Goal: Transaction & Acquisition: Book appointment/travel/reservation

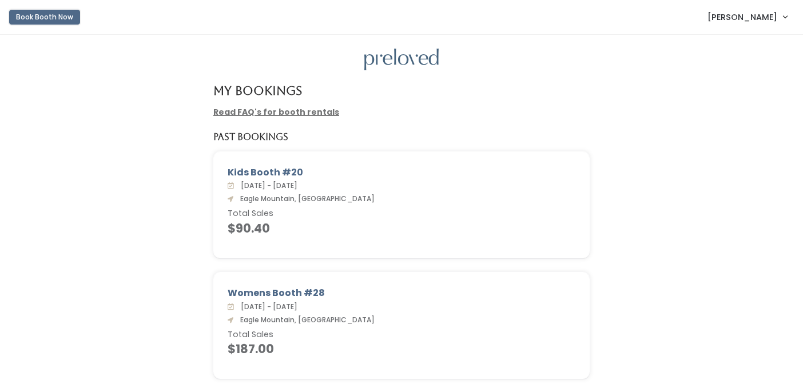
click at [34, 17] on button "Book Booth Now" at bounding box center [44, 17] width 71 height 15
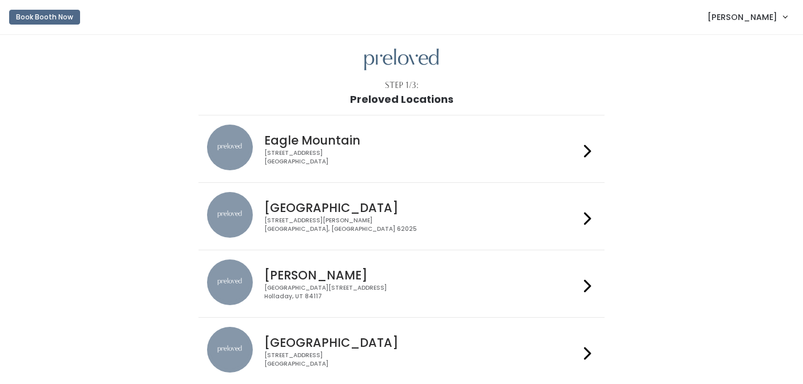
click at [589, 148] on icon at bounding box center [587, 151] width 7 height 17
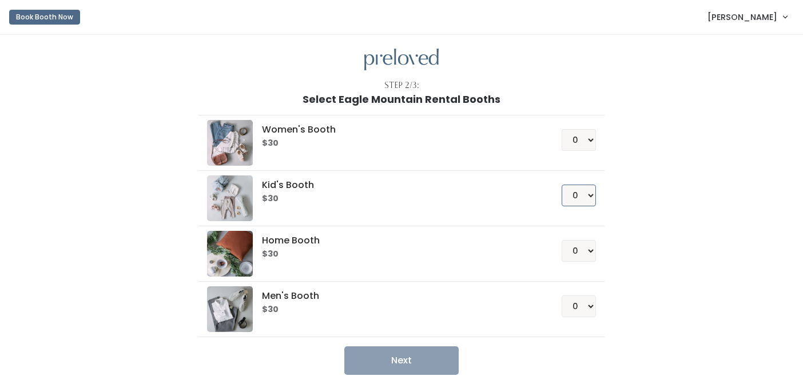
click at [587, 196] on select "0 1 2 3 4" at bounding box center [579, 196] width 34 height 22
select select "1"
click at [562, 185] on select "0 1 2 3 4" at bounding box center [579, 196] width 34 height 22
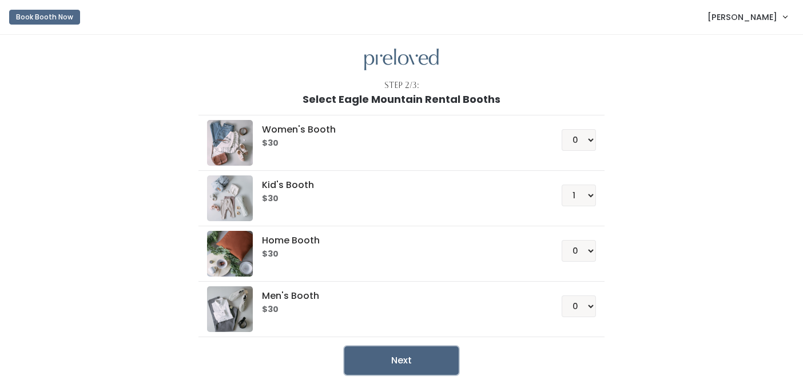
click at [417, 357] on button "Next" at bounding box center [401, 361] width 114 height 29
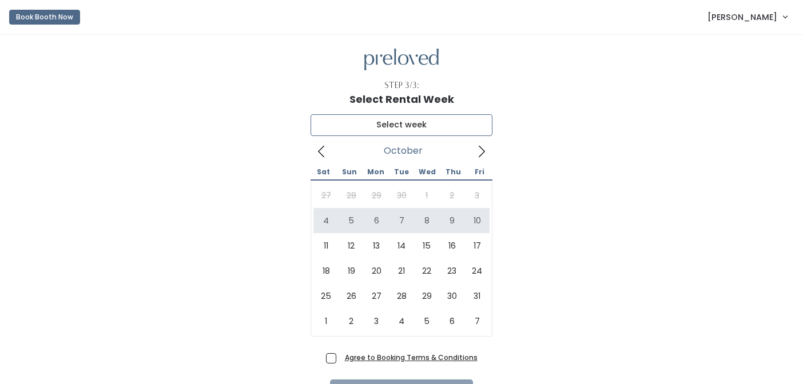
type input "October 4 to October 10"
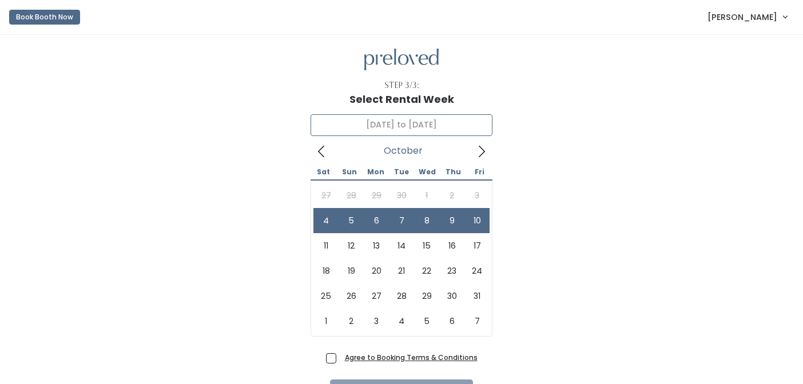
scroll to position [68, 0]
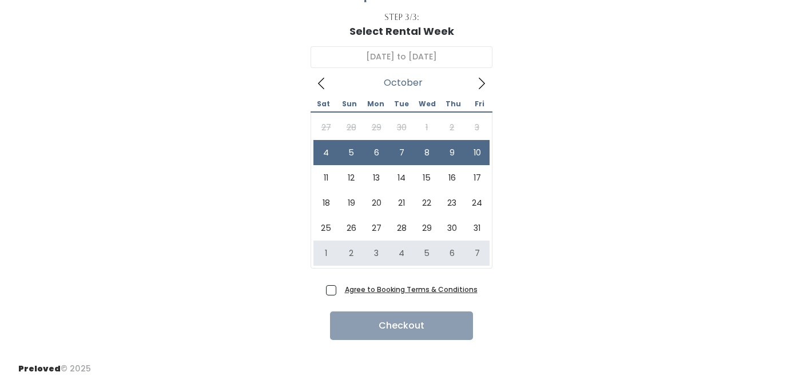
click at [340, 290] on span "Agree to Booking Terms & Conditions" at bounding box center [408, 289] width 137 height 11
click at [340, 290] on input "Agree to Booking Terms & Conditions" at bounding box center [343, 287] width 7 height 7
checkbox input "true"
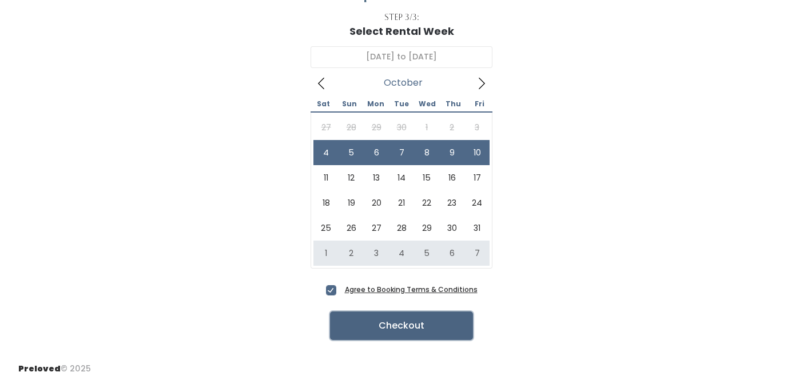
click at [419, 328] on button "Checkout" at bounding box center [401, 326] width 143 height 29
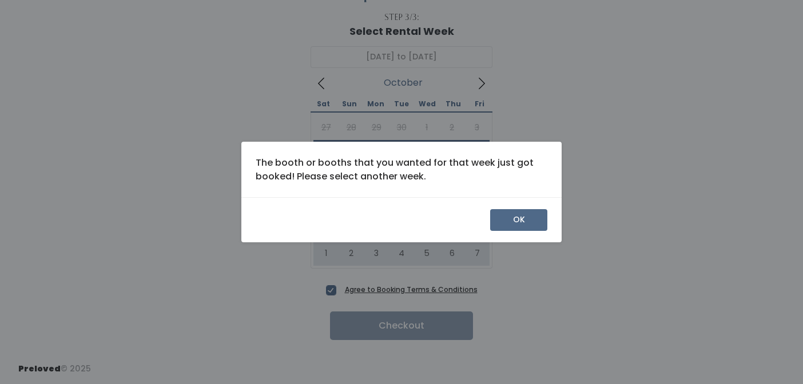
click at [516, 209] on div "OK" at bounding box center [401, 219] width 320 height 45
click at [513, 222] on button "OK" at bounding box center [518, 220] width 57 height 22
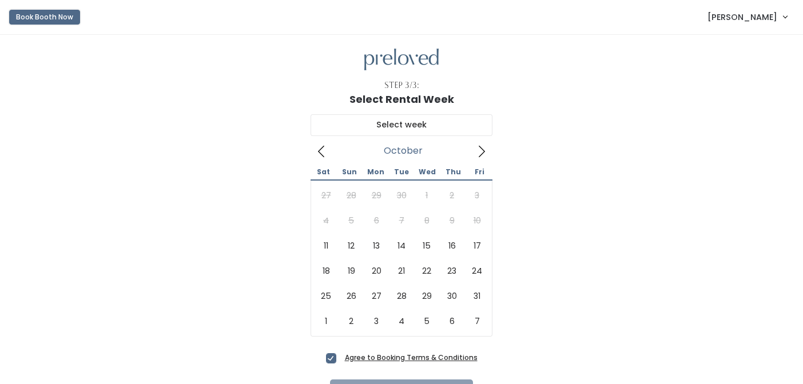
click at [55, 15] on button "Book Booth Now" at bounding box center [44, 17] width 71 height 15
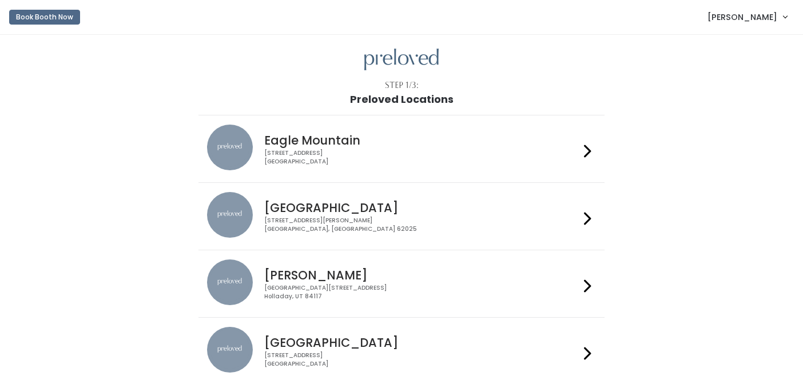
click at [597, 150] on li "Eagle Mountain [STREET_ADDRESS]" at bounding box center [400, 149] width 405 height 68
click at [581, 150] on div at bounding box center [587, 149] width 17 height 49
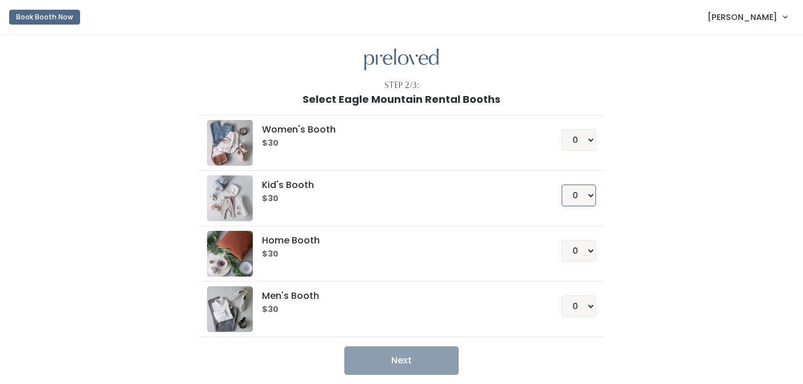
click at [586, 198] on select "0 1 2 3 4" at bounding box center [579, 196] width 34 height 22
select select "1"
click at [562, 185] on select "0 1 2 3 4" at bounding box center [579, 196] width 34 height 22
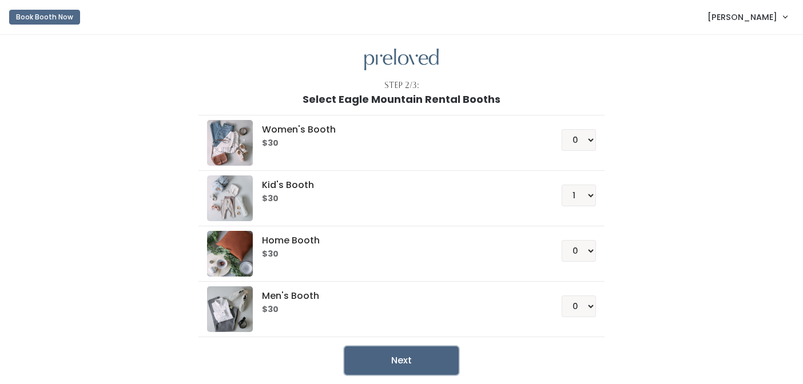
click at [412, 363] on button "Next" at bounding box center [401, 361] width 114 height 29
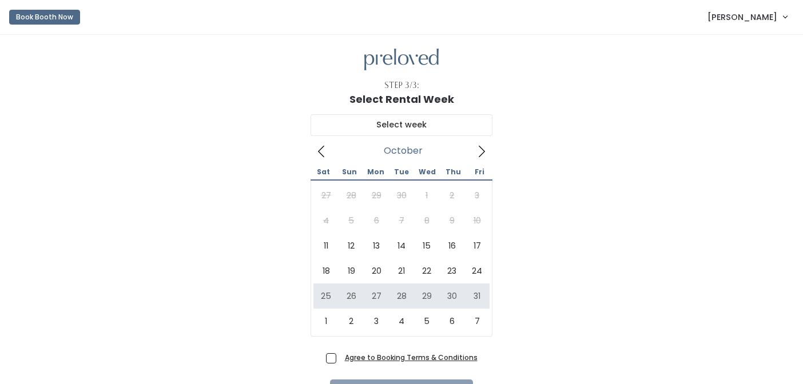
click at [785, 15] on link "[PERSON_NAME]" at bounding box center [747, 17] width 102 height 25
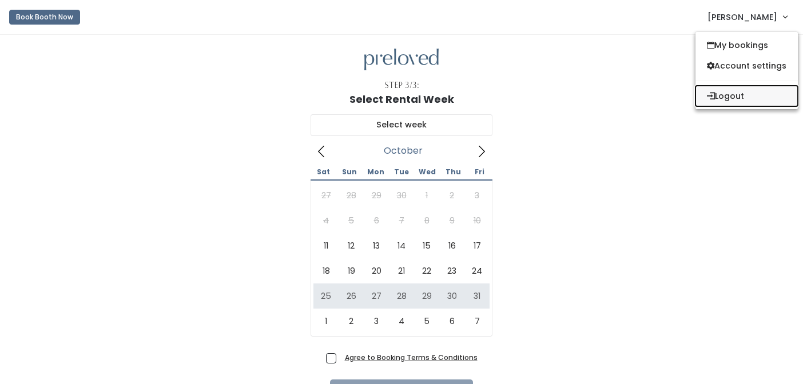
click at [735, 94] on button "Logout" at bounding box center [746, 96] width 102 height 21
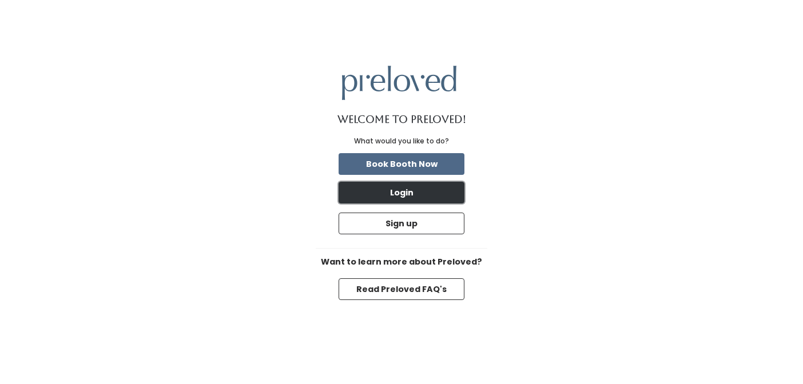
click at [410, 198] on button "Login" at bounding box center [402, 193] width 126 height 22
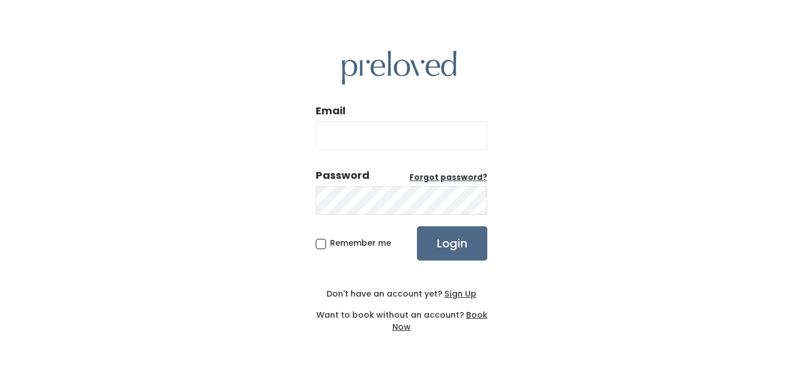
click at [319, 132] on input "Email" at bounding box center [402, 135] width 172 height 29
type input "[EMAIL_ADDRESS][DOMAIN_NAME]"
click at [445, 245] on input "Login" at bounding box center [452, 243] width 70 height 34
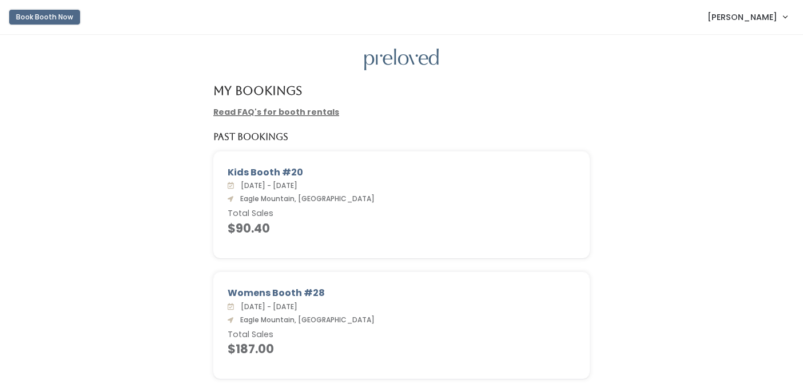
click at [57, 19] on button "Book Booth Now" at bounding box center [44, 17] width 71 height 15
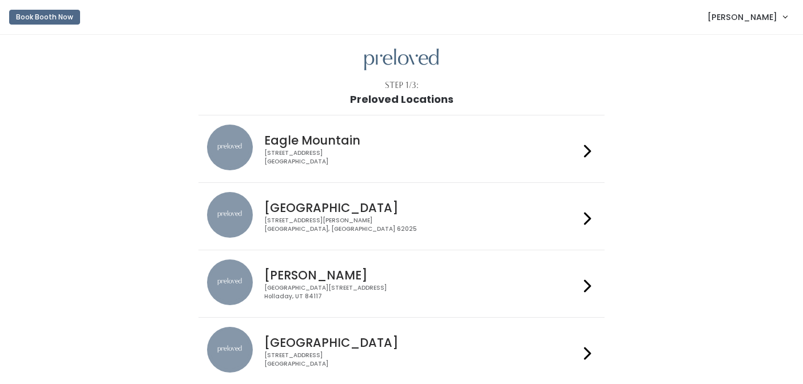
click at [591, 162] on div at bounding box center [587, 149] width 17 height 49
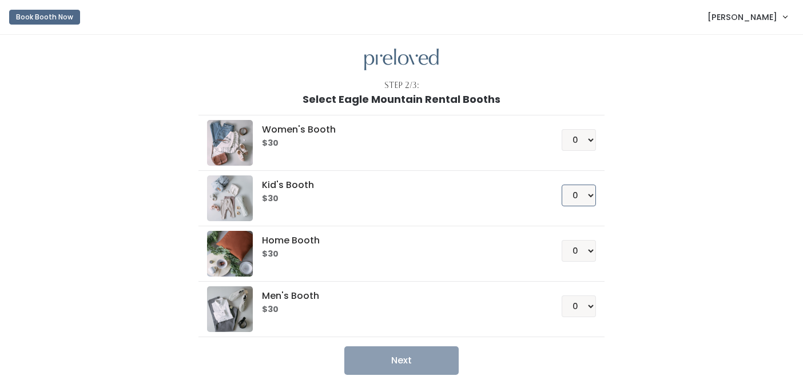
click at [589, 189] on select "0 1 2 3 4" at bounding box center [579, 196] width 34 height 22
click at [562, 185] on select "0 1 2 3 4" at bounding box center [579, 196] width 34 height 22
click at [584, 191] on select "0 1 2 3 4" at bounding box center [579, 196] width 34 height 22
select select "1"
click at [562, 185] on select "0 1 2 3 4" at bounding box center [579, 196] width 34 height 22
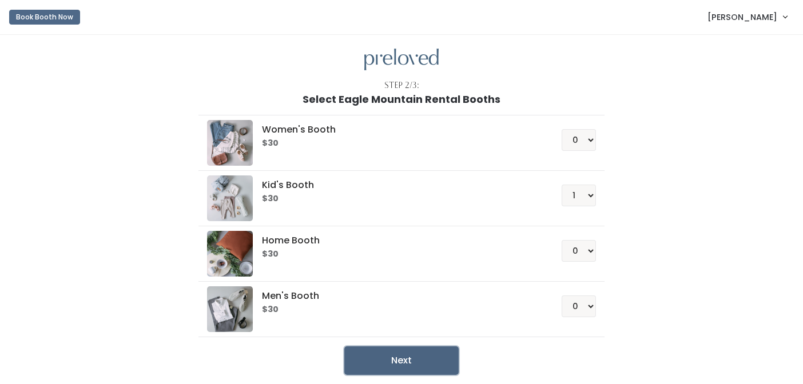
click at [409, 354] on button "Next" at bounding box center [401, 361] width 114 height 29
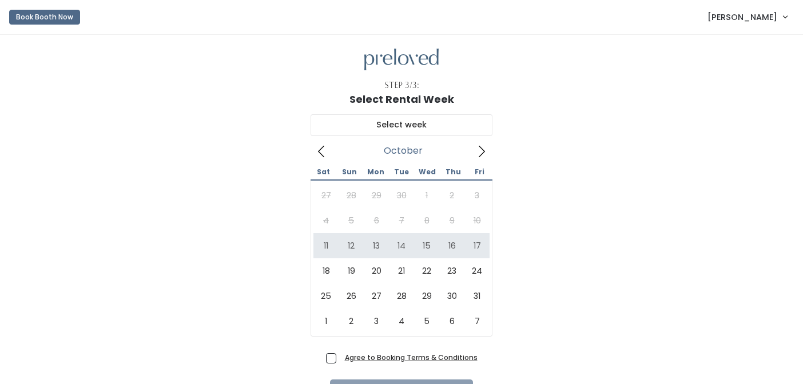
scroll to position [1, 0]
click at [394, 124] on input "text" at bounding box center [401, 125] width 182 height 22
click at [324, 223] on div "27 28 29 30 1 2 3 4 5 6 7 8 9 10 11 12 13 14 15 16 17 18 19 20 21 22 23 24 25 2…" at bounding box center [401, 257] width 176 height 151
click at [325, 215] on div "27 28 29 30 1 2 3 4 5 6 7 8 9 10 11 12 13 14 15 16 17 18 19 20 21 22 23 24 25 2…" at bounding box center [401, 257] width 176 height 151
click at [49, 14] on button "Book Booth Now" at bounding box center [44, 16] width 71 height 15
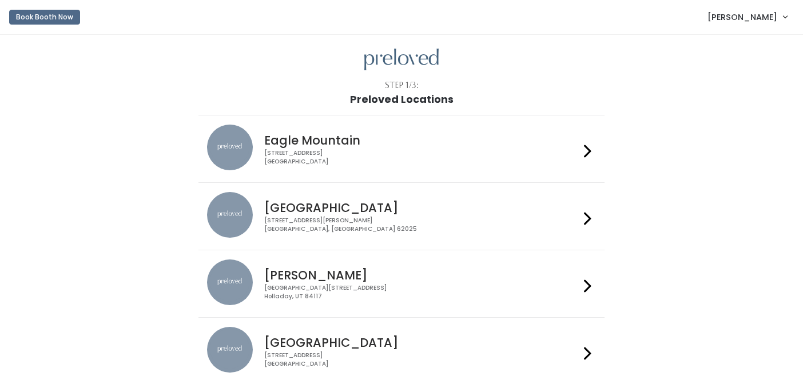
click at [584, 164] on div at bounding box center [587, 148] width 7 height 39
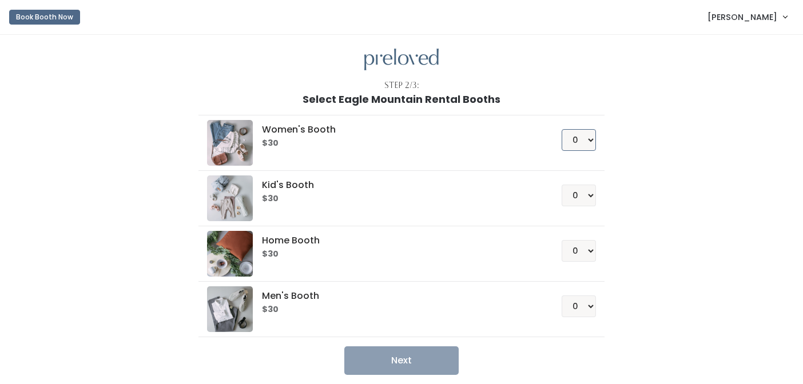
click at [581, 132] on select "0 1 2 3 4" at bounding box center [579, 140] width 34 height 22
select select "1"
click at [562, 129] on select "0 1 2 3 4" at bounding box center [579, 140] width 34 height 22
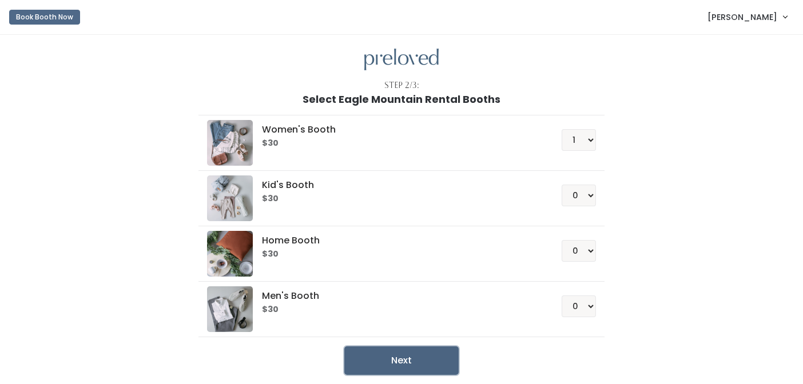
click at [419, 355] on button "Next" at bounding box center [401, 361] width 114 height 29
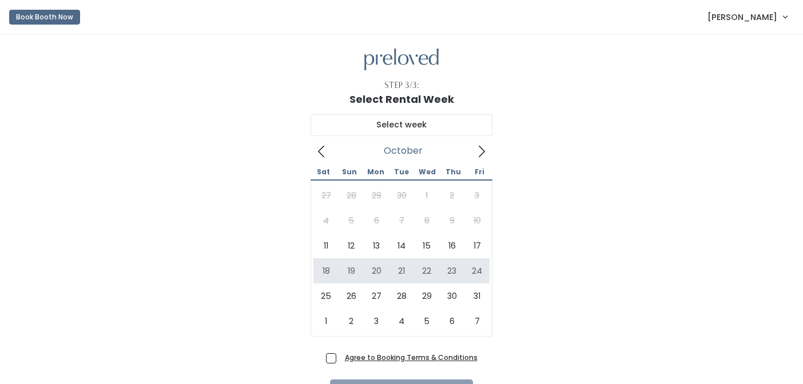
click at [49, 9] on link "Book Booth Now" at bounding box center [44, 17] width 71 height 25
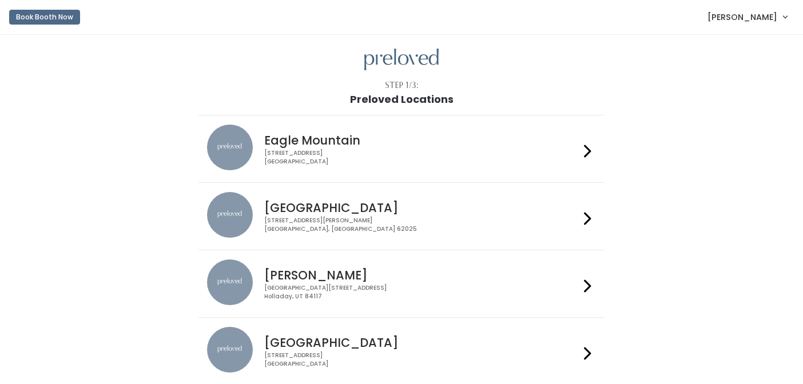
click at [583, 153] on div at bounding box center [587, 149] width 17 height 49
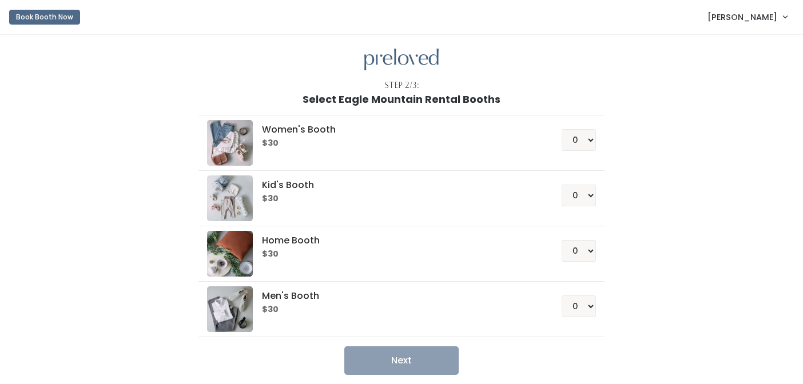
scroll to position [49, 0]
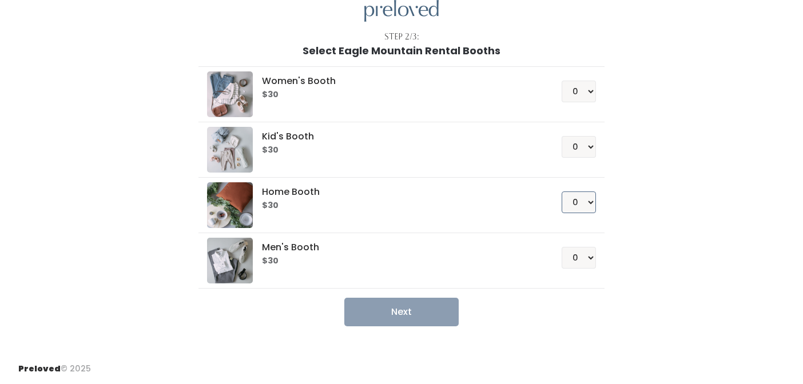
click at [592, 203] on select "0 1 2 3 4" at bounding box center [579, 203] width 34 height 22
select select "1"
click at [562, 192] on select "0 1 2 3 4" at bounding box center [579, 203] width 34 height 22
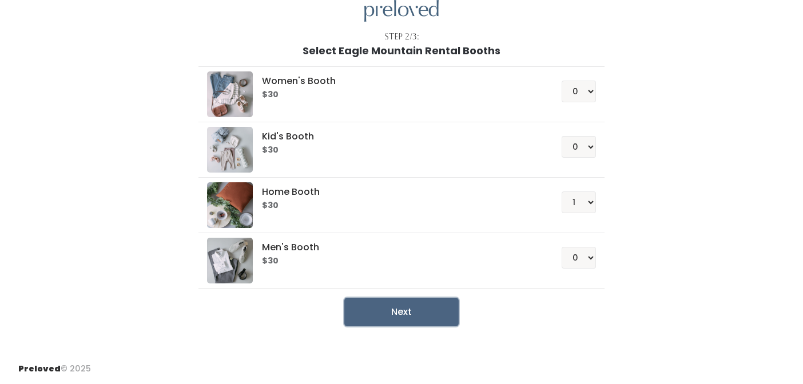
click at [400, 309] on button "Next" at bounding box center [401, 312] width 114 height 29
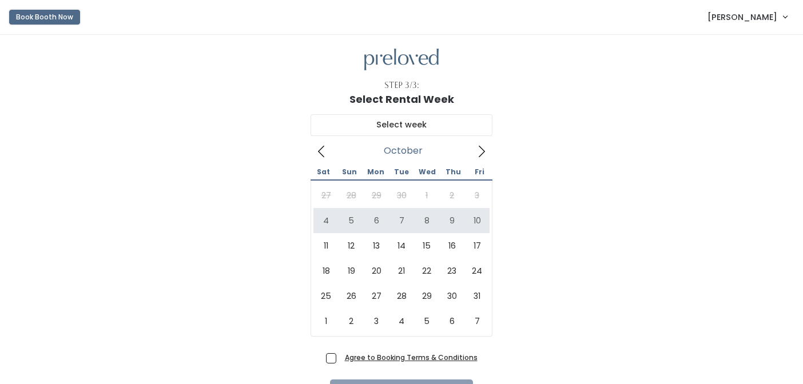
click at [66, 19] on button "Book Booth Now" at bounding box center [44, 17] width 71 height 15
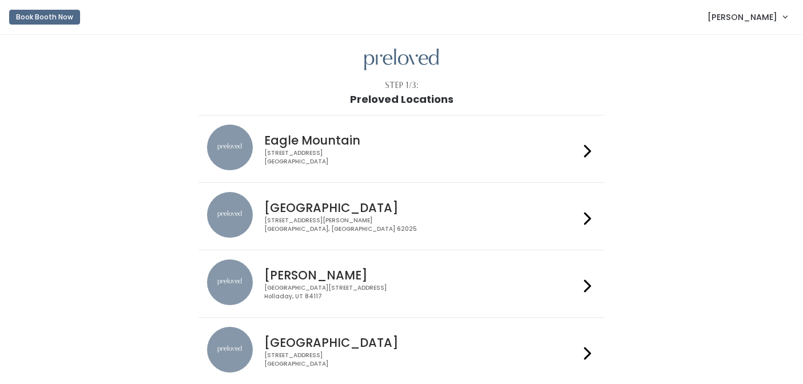
click at [580, 156] on div at bounding box center [587, 149] width 17 height 49
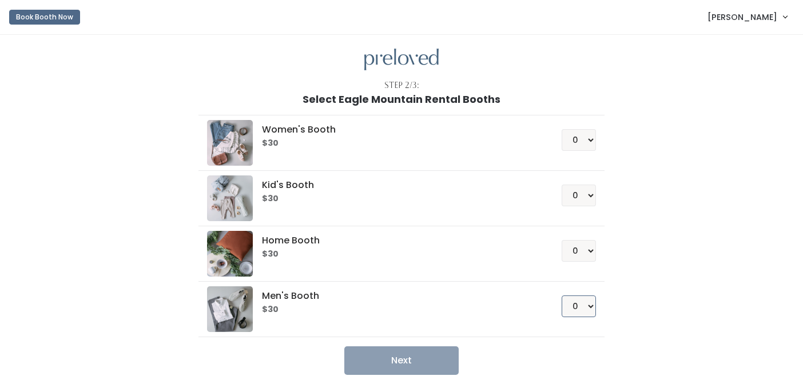
click at [593, 311] on select "0 1 2 3 4" at bounding box center [579, 307] width 34 height 22
select select "1"
click at [562, 296] on select "0 1 2 3 4" at bounding box center [579, 307] width 34 height 22
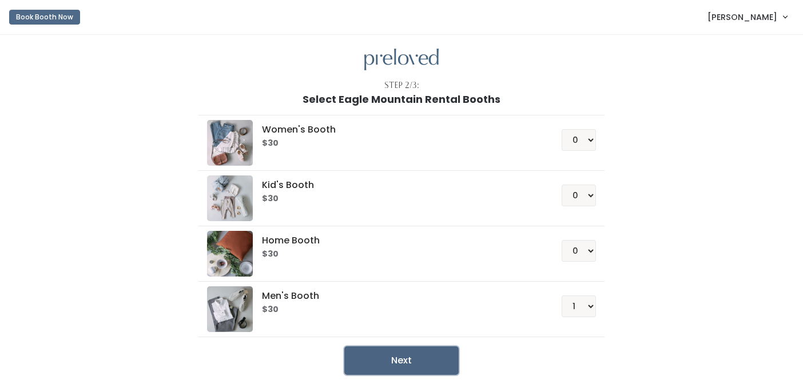
click at [396, 365] on button "Next" at bounding box center [401, 361] width 114 height 29
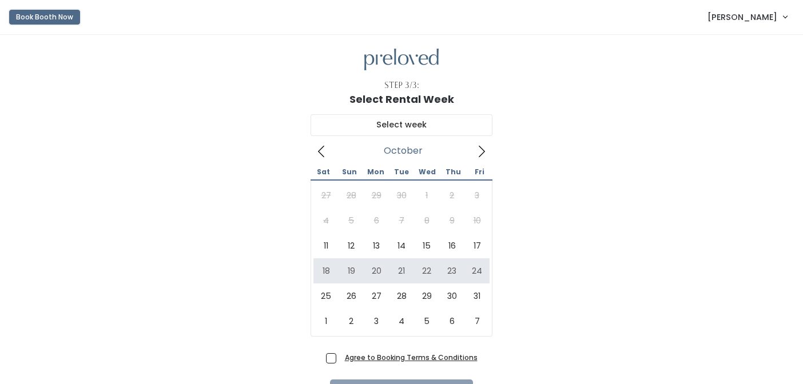
click at [29, 21] on button "Book Booth Now" at bounding box center [44, 17] width 71 height 15
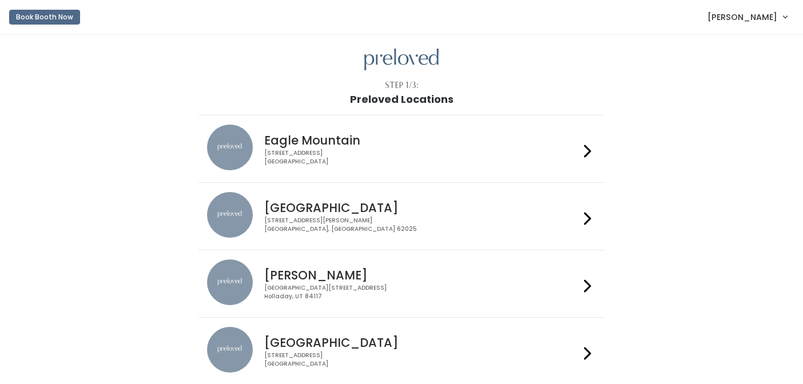
click at [437, 159] on div "[STREET_ADDRESS]" at bounding box center [421, 157] width 314 height 17
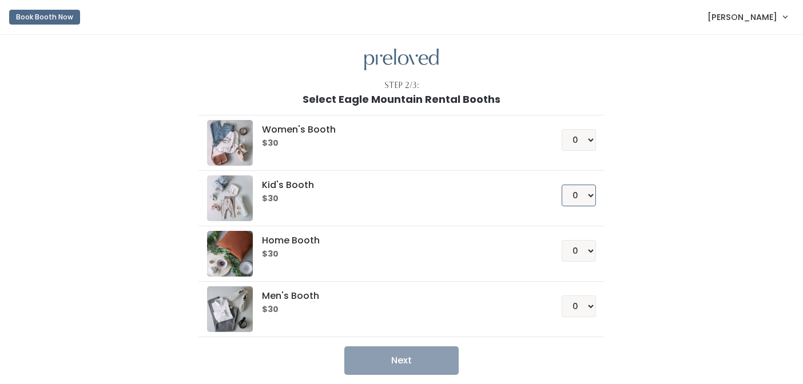
click at [583, 194] on select "0 1 2 3 4" at bounding box center [579, 196] width 34 height 22
select select "1"
click at [562, 185] on select "0 1 2 3 4" at bounding box center [579, 196] width 34 height 22
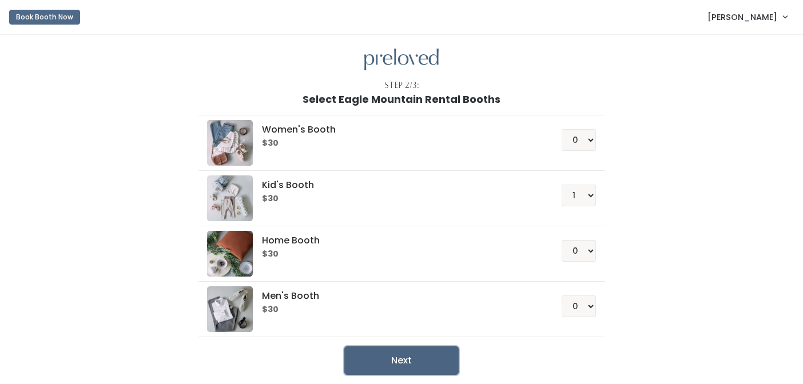
click at [407, 357] on button "Next" at bounding box center [401, 361] width 114 height 29
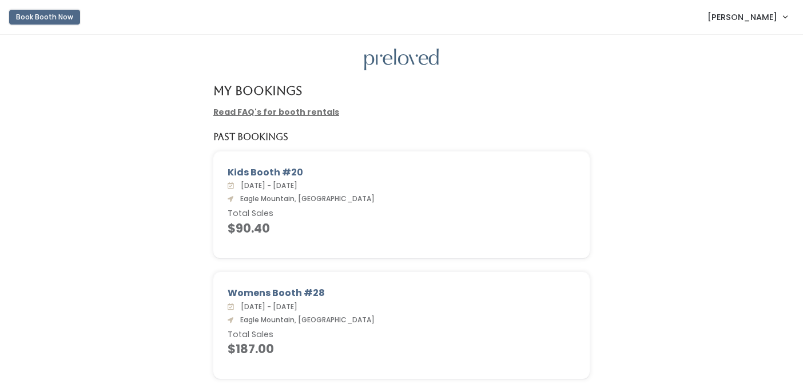
click at [45, 15] on button "Book Booth Now" at bounding box center [44, 17] width 71 height 15
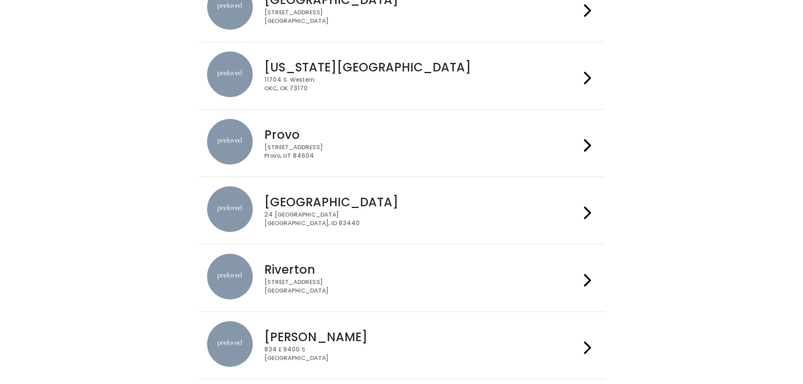
scroll to position [360, 0]
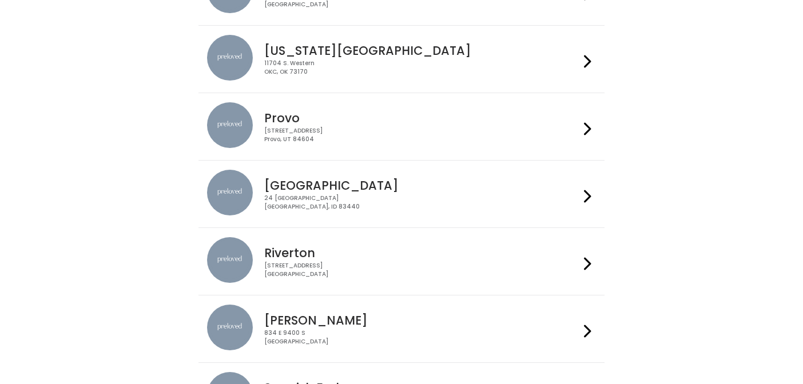
click at [586, 259] on icon at bounding box center [587, 264] width 7 height 17
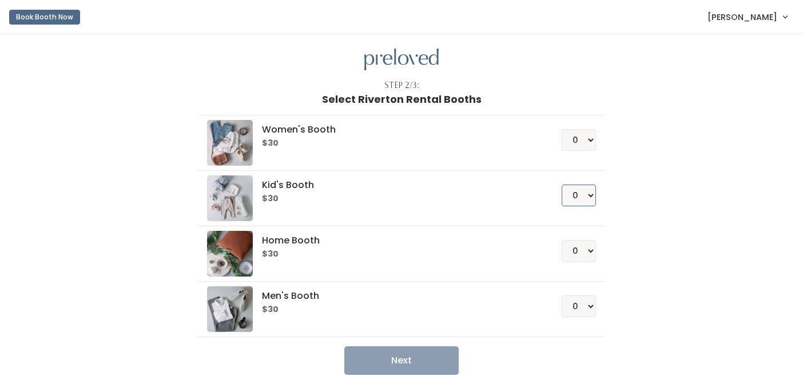
click at [590, 194] on select "0 1 2 3 4" at bounding box center [579, 196] width 34 height 22
select select "1"
click at [562, 185] on select "0 1 2 3 4" at bounding box center [579, 196] width 34 height 22
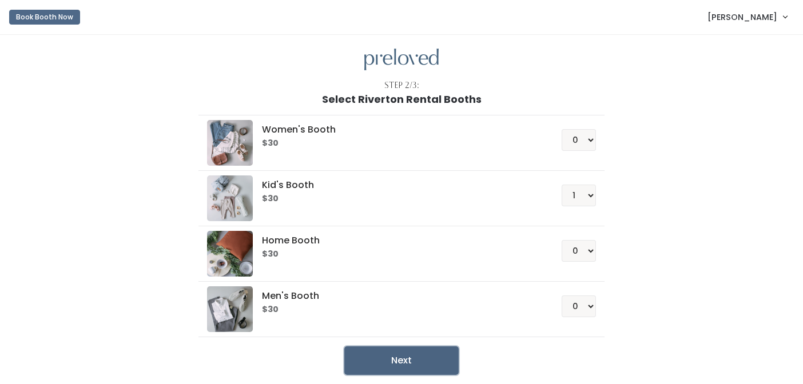
click at [427, 359] on button "Next" at bounding box center [401, 361] width 114 height 29
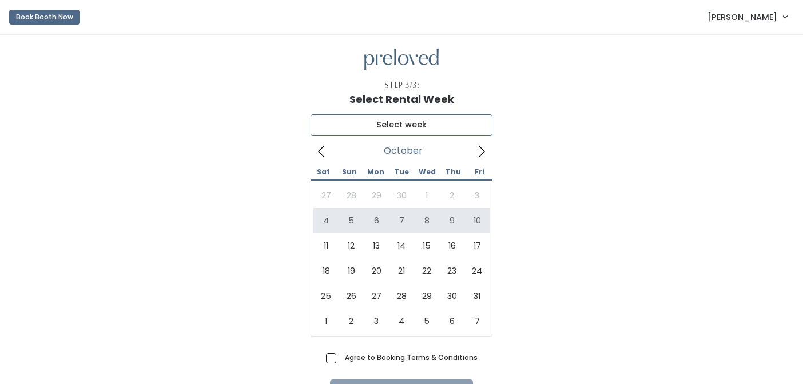
type input "[DATE] to [DATE]"
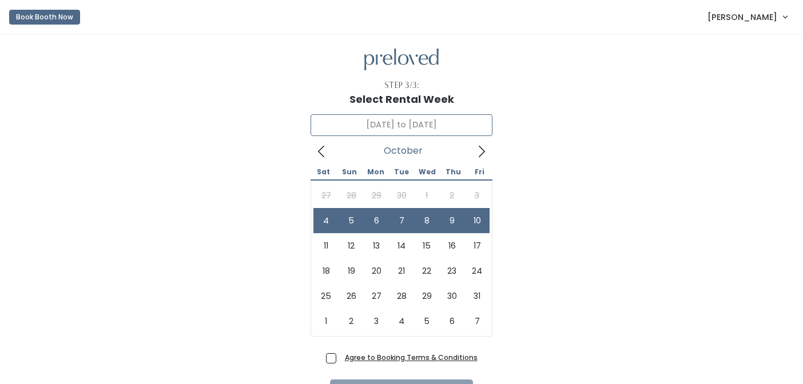
scroll to position [68, 0]
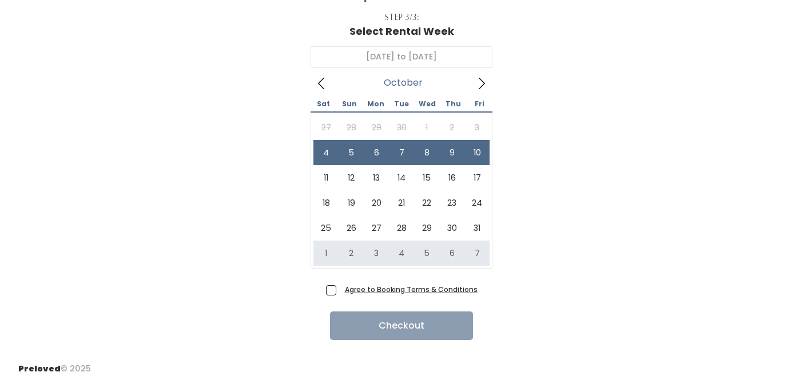
click at [340, 290] on span "Agree to Booking Terms & Conditions" at bounding box center [408, 289] width 137 height 11
click at [340, 290] on input "Agree to Booking Terms & Conditions" at bounding box center [343, 287] width 7 height 7
checkbox input "true"
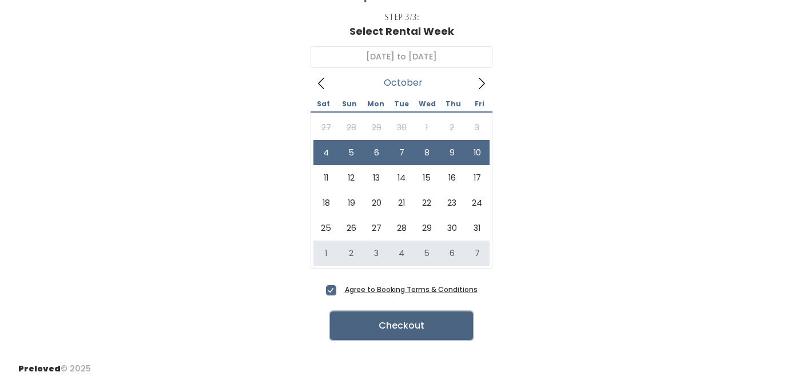
click at [404, 328] on button "Checkout" at bounding box center [401, 326] width 143 height 29
